Goal: Find specific fact: Find specific fact

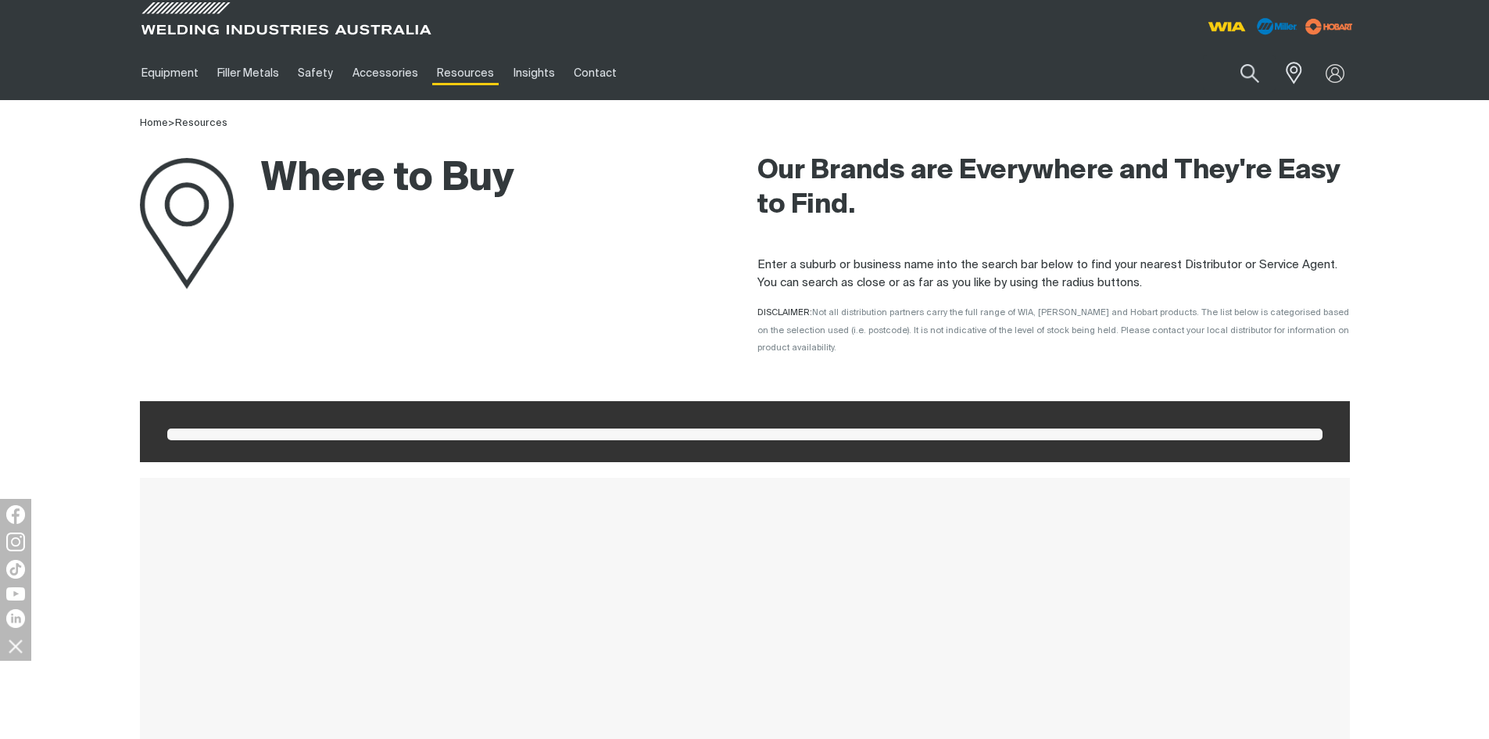
click at [1240, 73] on button "Search products" at bounding box center [1249, 73] width 53 height 37
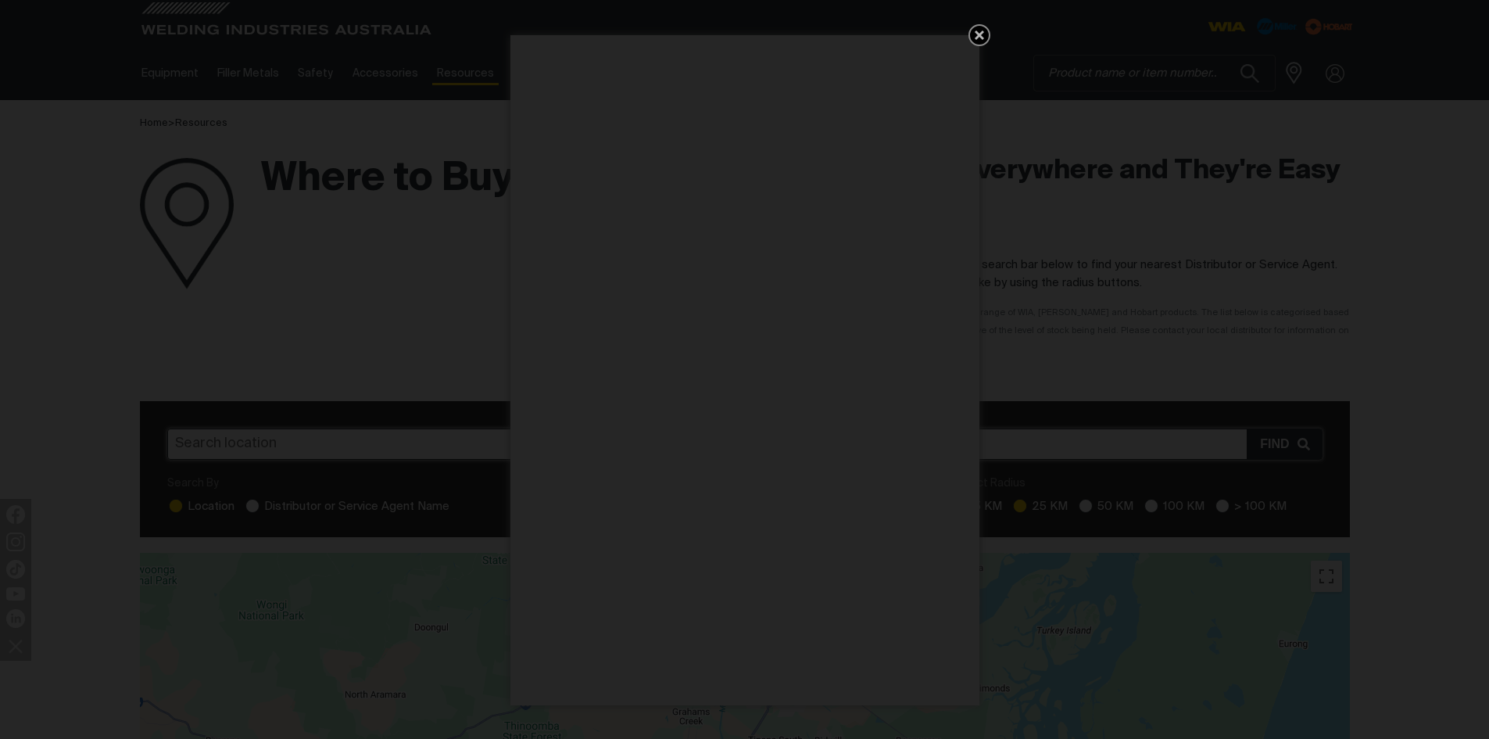
click at [979, 33] on icon "Get 5 WIA Welding Guides Free!" at bounding box center [979, 34] width 9 height 9
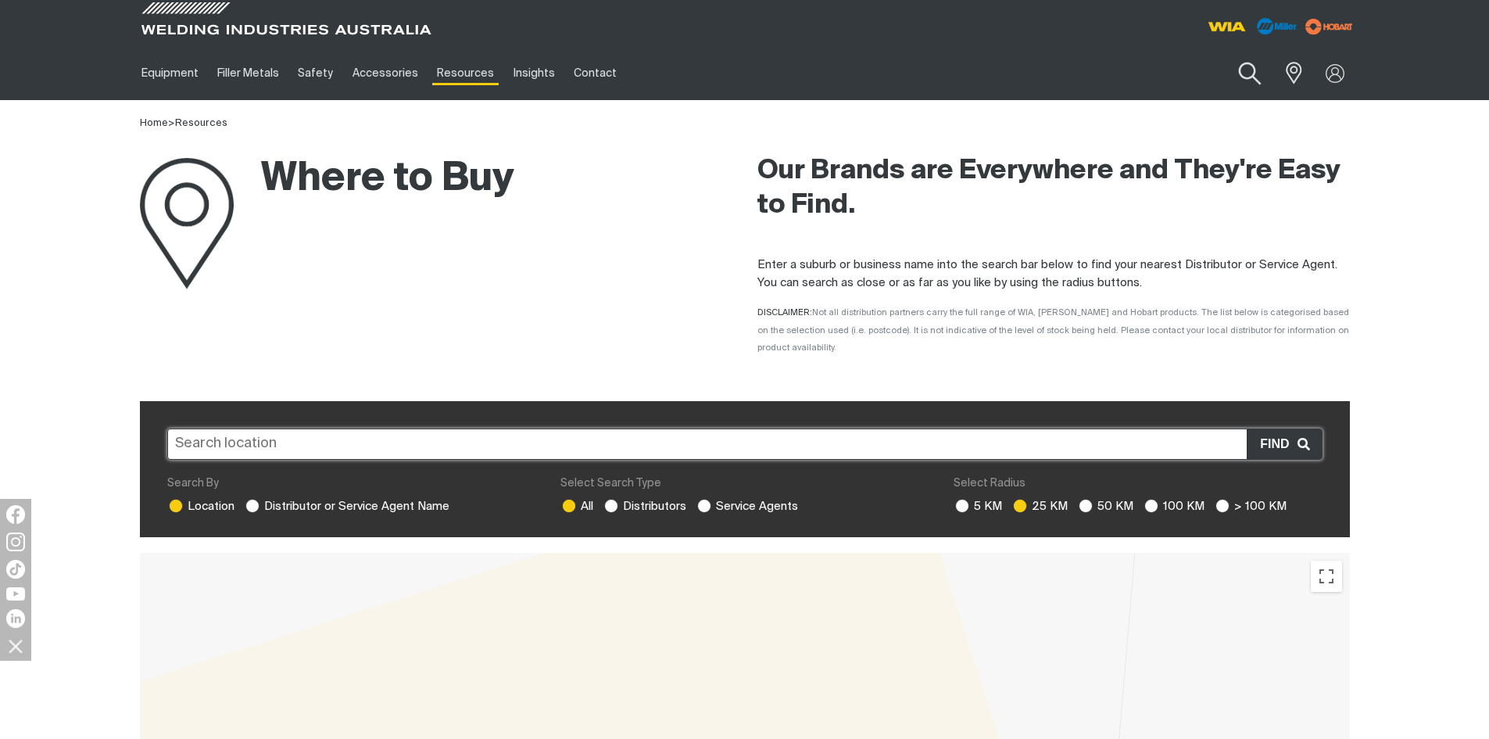
click at [1251, 66] on button "Search products" at bounding box center [1249, 74] width 63 height 45
click at [1068, 72] on input "Search" at bounding box center [1154, 72] width 241 height 35
type input "207808"
click at [1223, 55] on button "Search products" at bounding box center [1249, 73] width 53 height 37
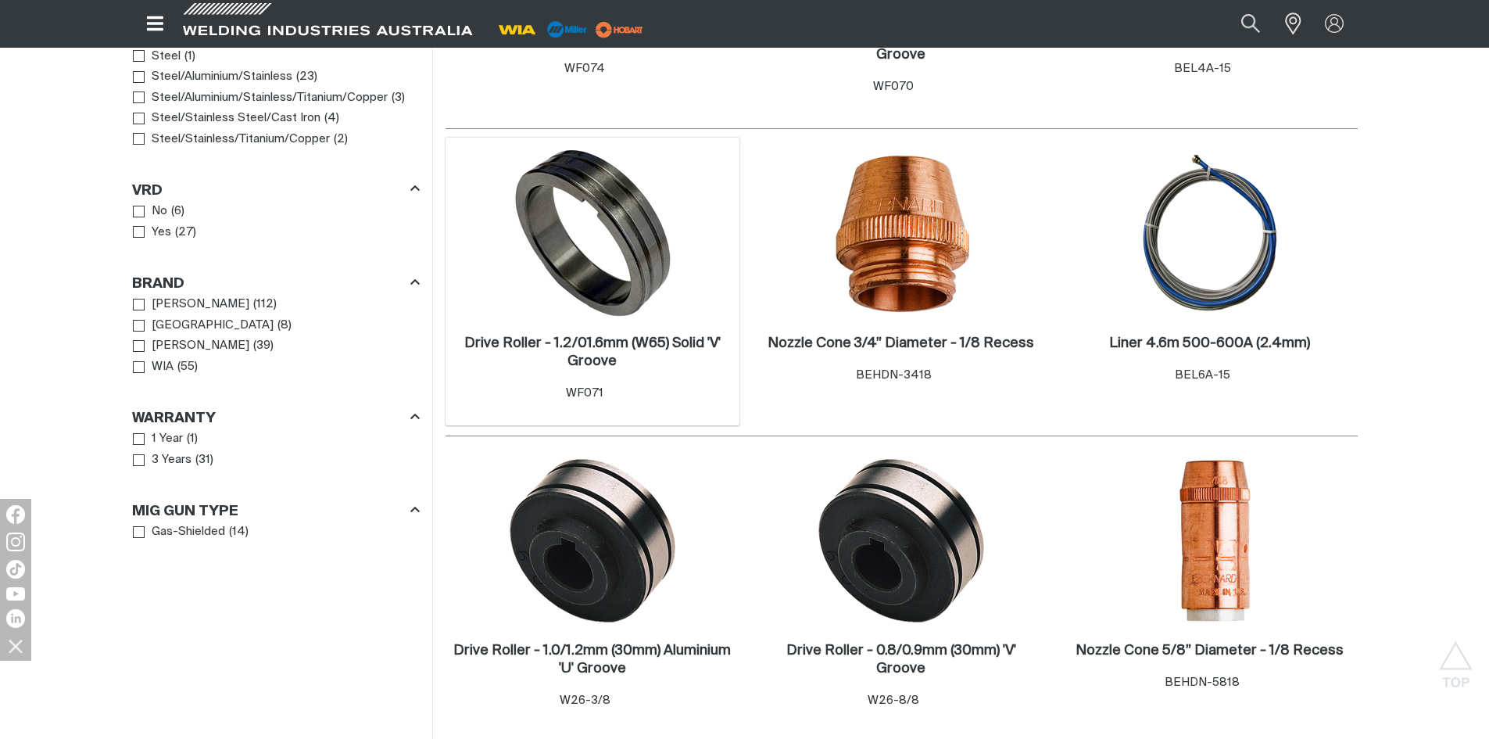
scroll to position [1329, 0]
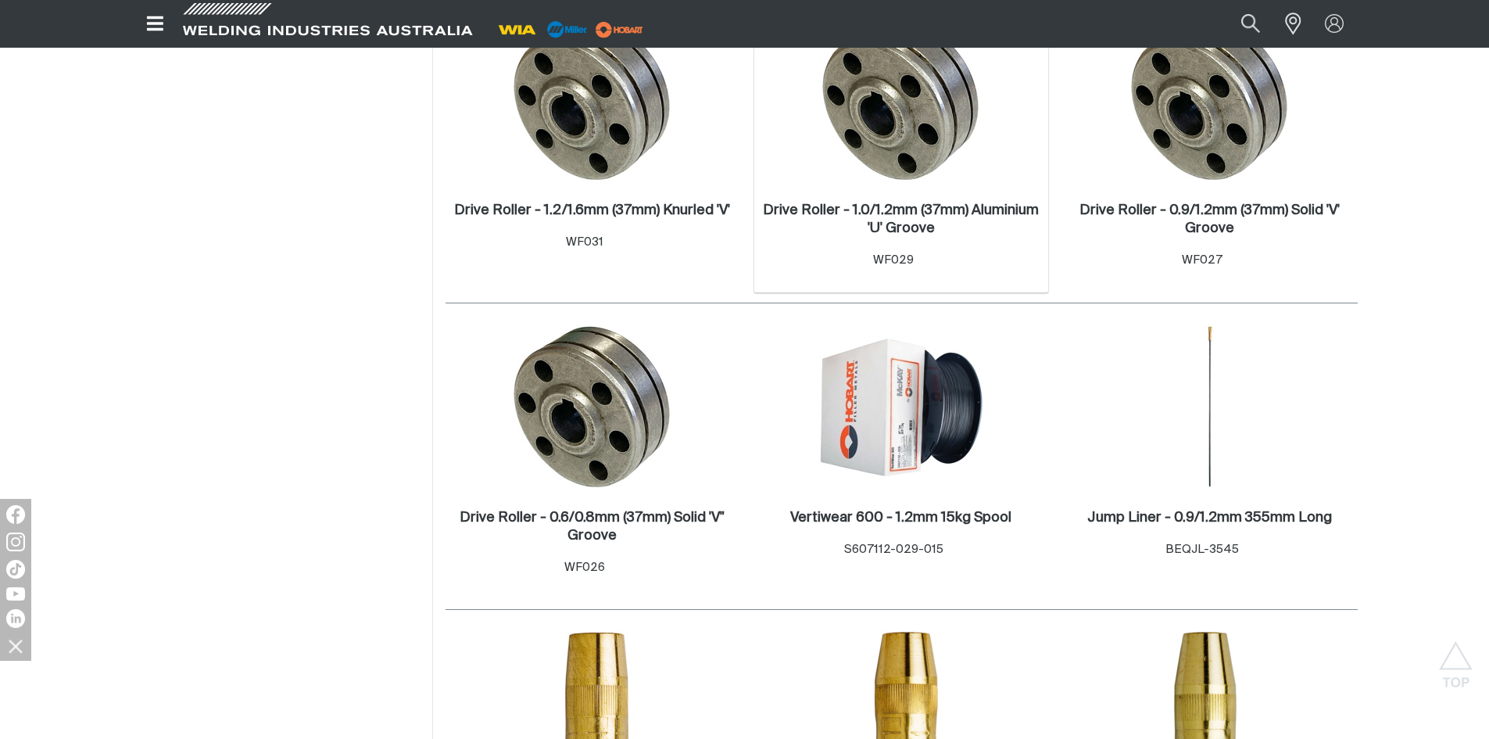
scroll to position [4065, 0]
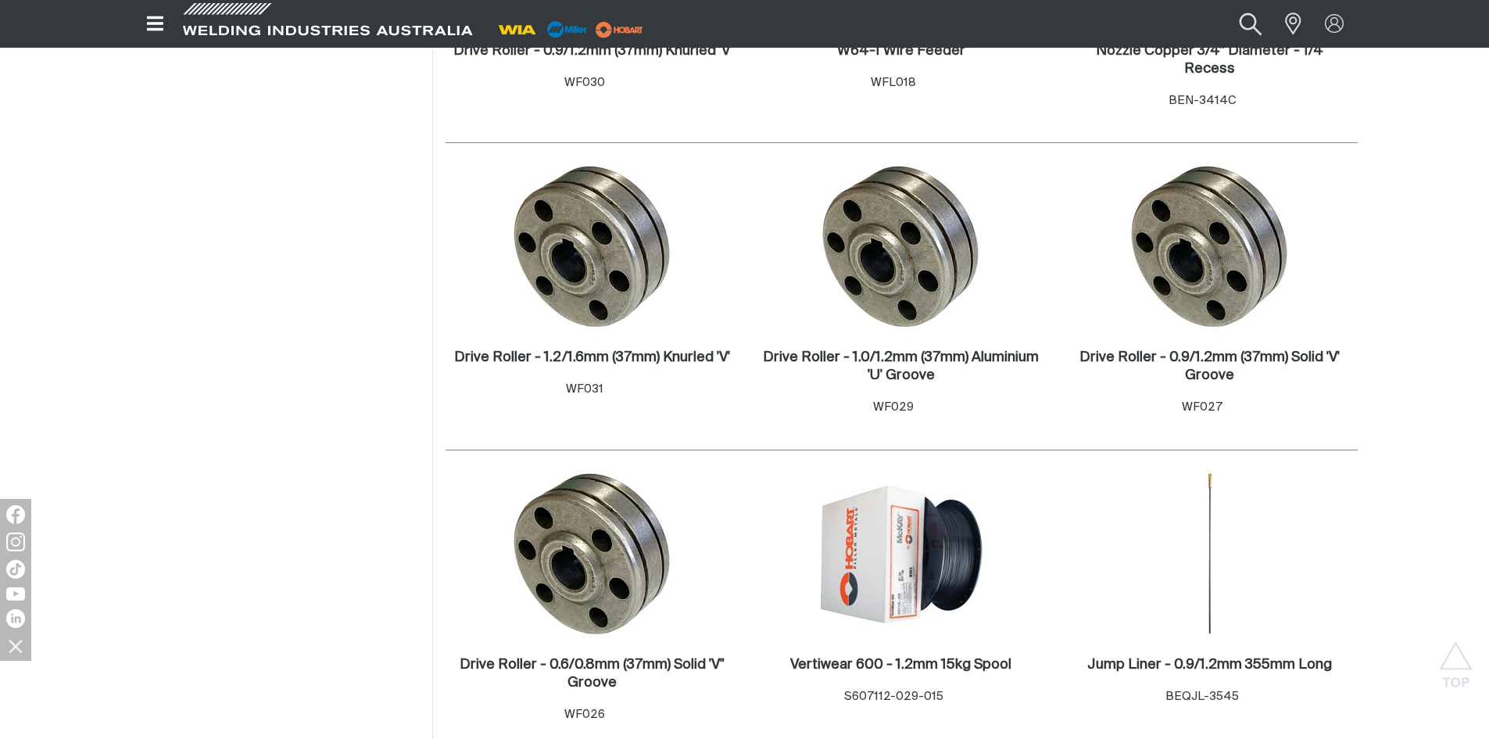
click at [1254, 20] on button "Search products" at bounding box center [1250, 23] width 63 height 42
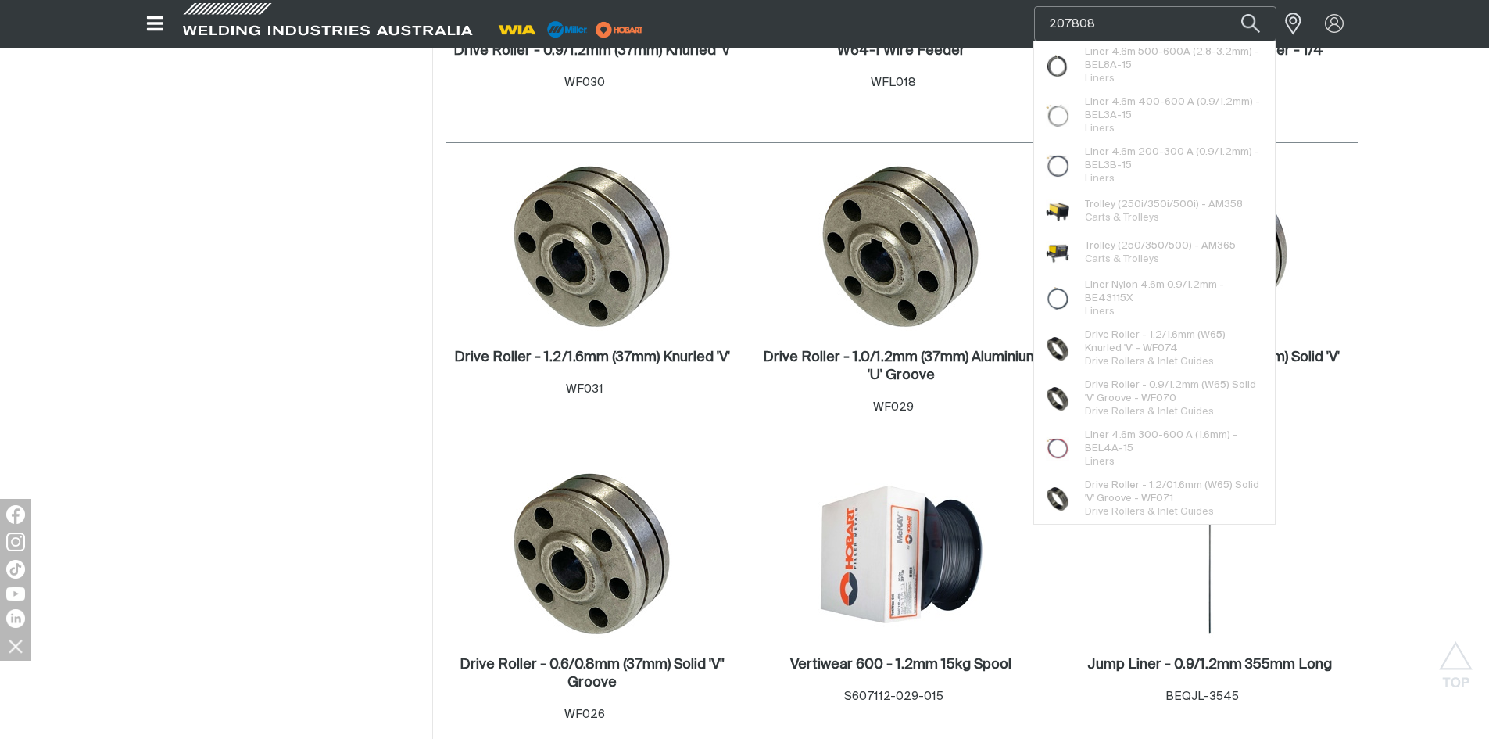
click at [1115, 23] on input "207808" at bounding box center [1155, 24] width 241 height 34
drag, startPoint x: 1103, startPoint y: 13, endPoint x: 1051, endPoint y: 13, distance: 52.4
click at [1051, 13] on input "207808" at bounding box center [1155, 24] width 241 height 34
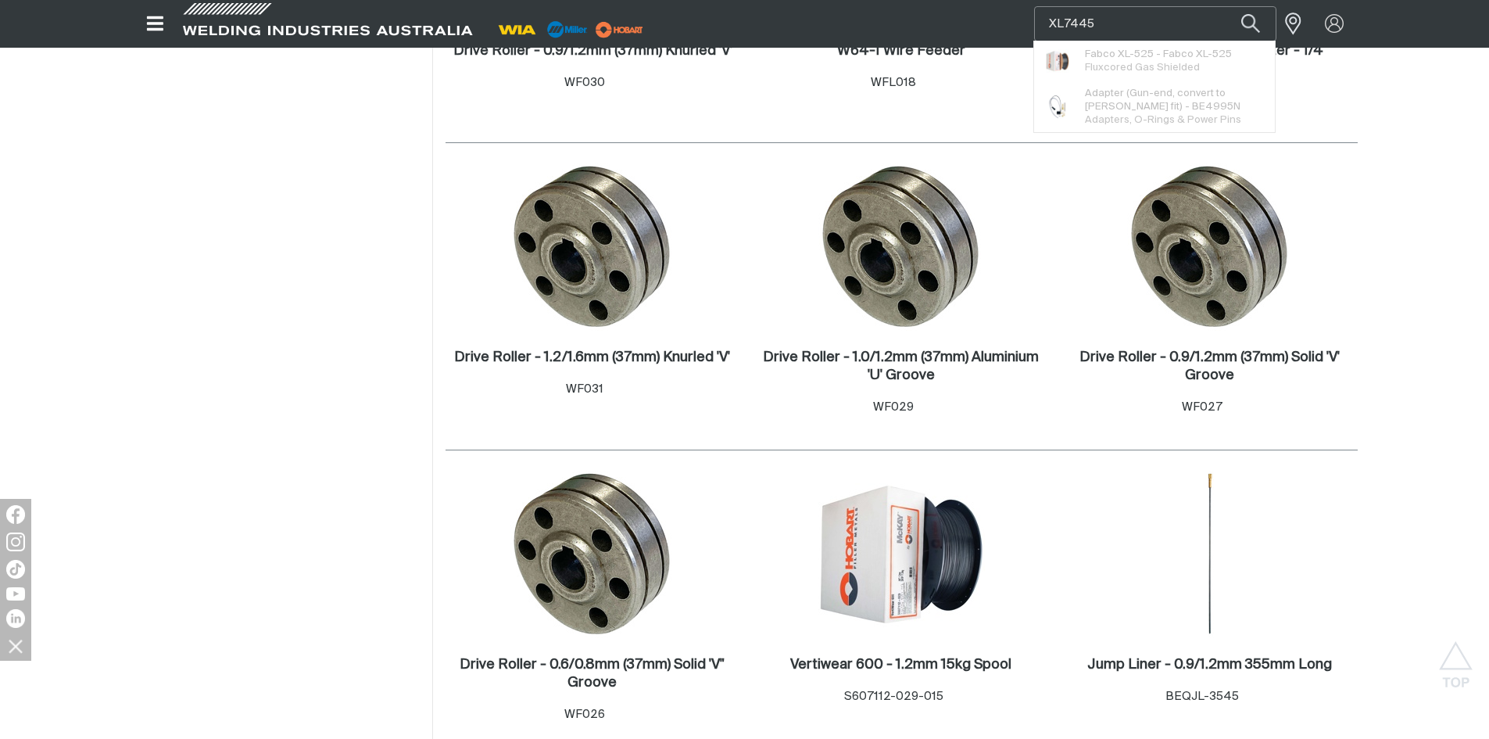
type input "XL7445"
click at [1224, 6] on button "Search products" at bounding box center [1250, 23] width 53 height 35
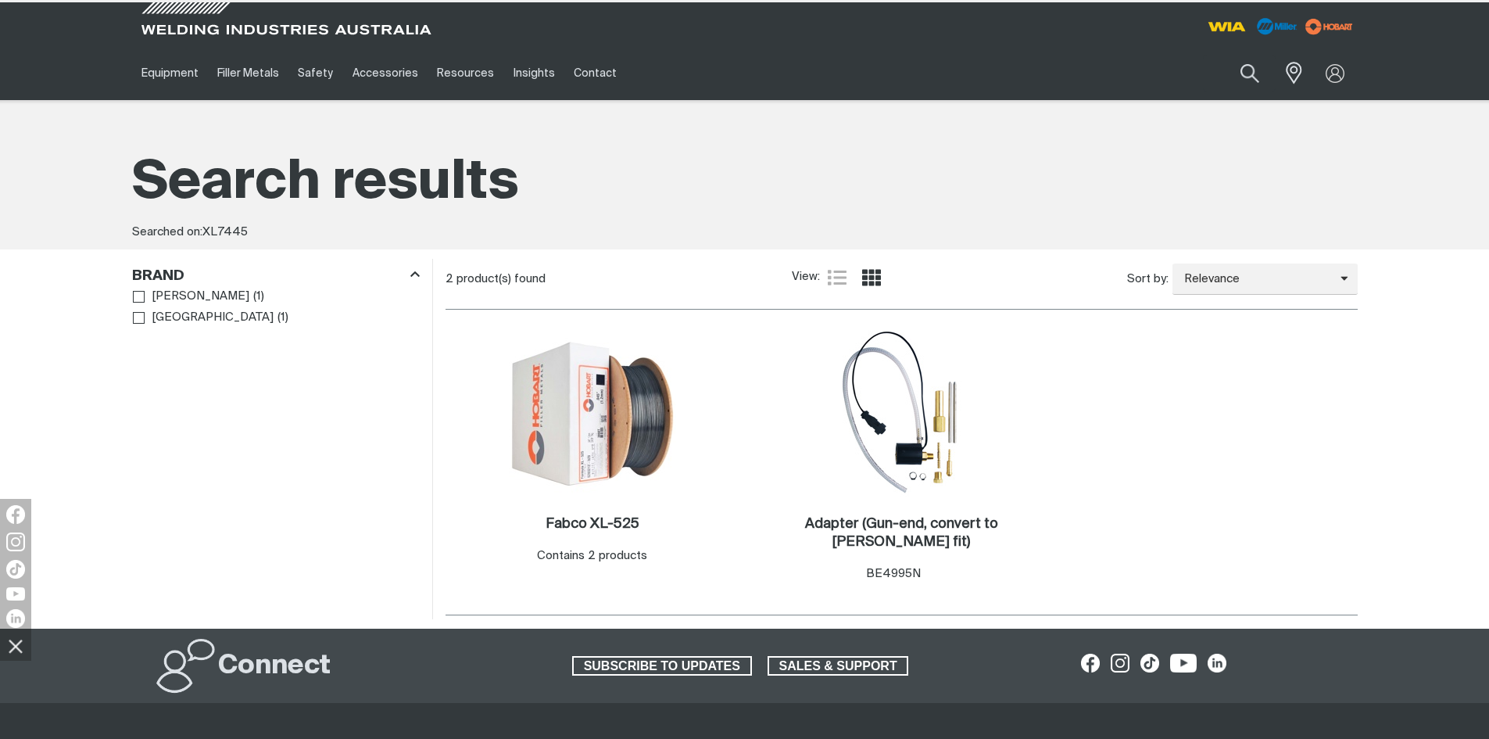
type input "207808"
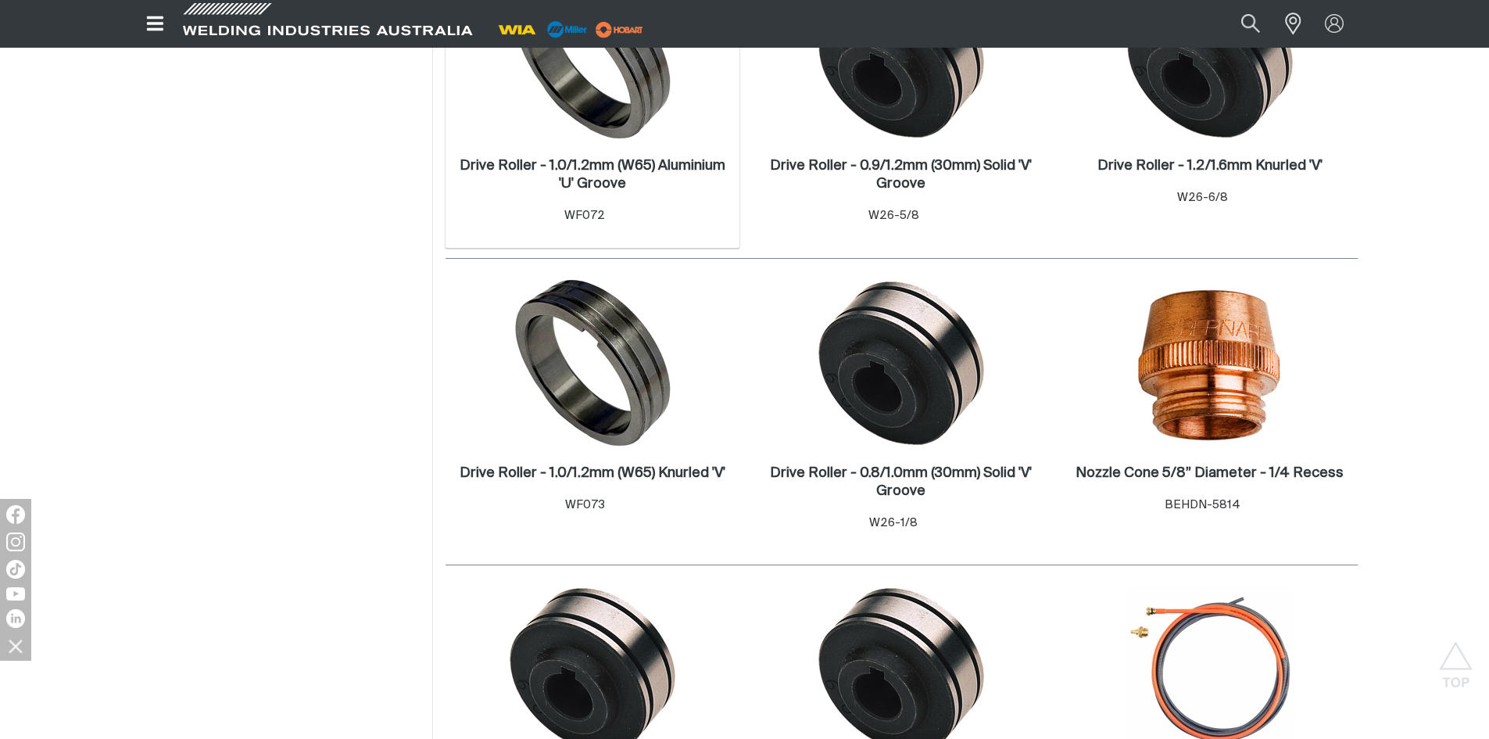
scroll to position [1720, 0]
